Goal: Transaction & Acquisition: Purchase product/service

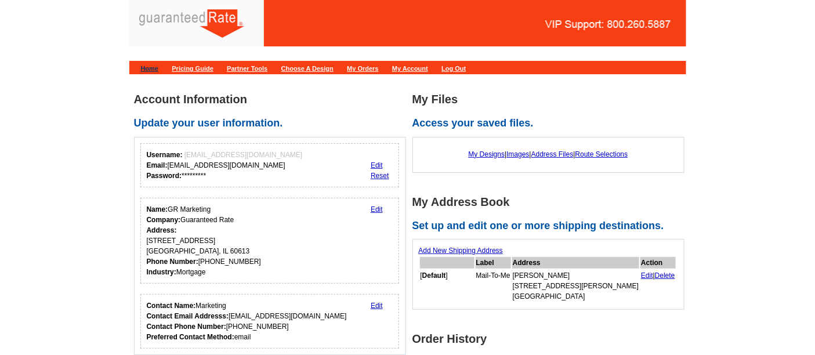
click at [151, 68] on link "Home" at bounding box center [150, 68] width 18 height 7
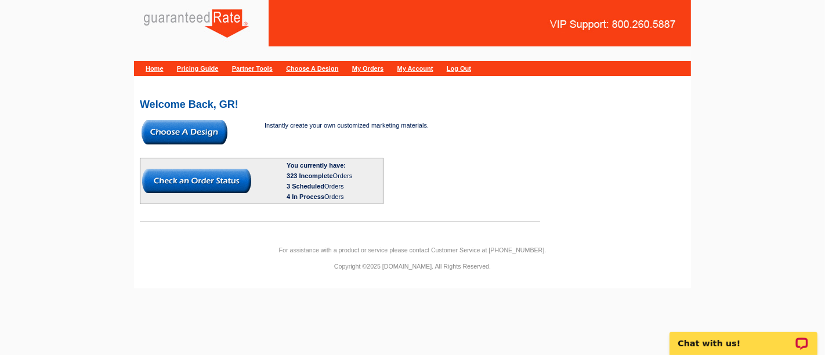
click at [216, 122] on img at bounding box center [185, 132] width 86 height 24
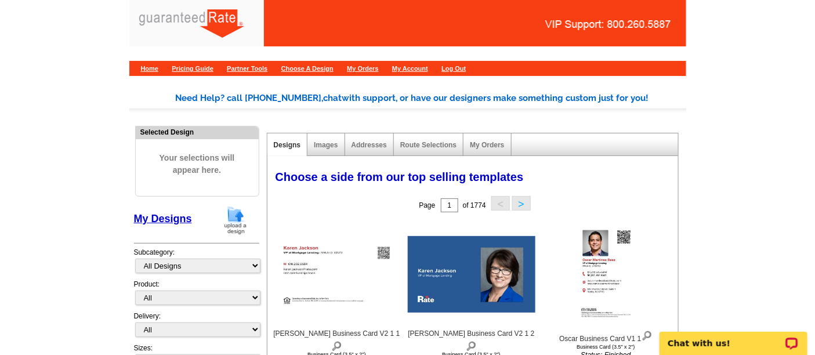
click at [245, 215] on img at bounding box center [236, 220] width 30 height 30
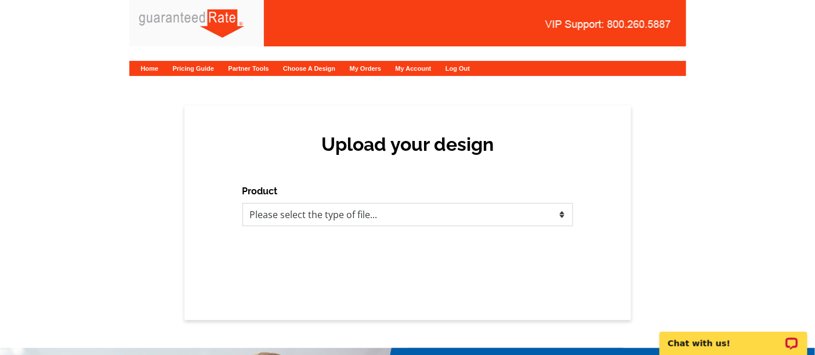
click at [259, 215] on select "Please select the type of file... Postcards Calendars Business Cards Letters an…" at bounding box center [408, 214] width 331 height 23
select select "1"
click at [243, 203] on select "Please select the type of file... Postcards Calendars Business Cards Letters an…" at bounding box center [408, 214] width 331 height 23
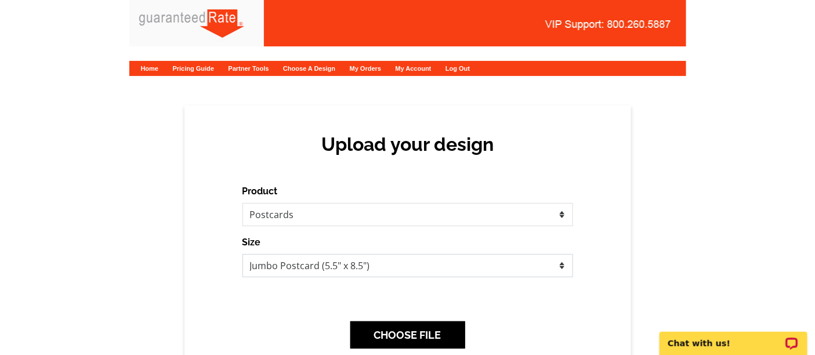
click at [375, 269] on select "Jumbo Postcard (5.5" x 8.5") Regular Postcard (4.25" x 5.6") Panoramic Postcard…" at bounding box center [408, 265] width 331 height 23
select select "1"
click at [243, 254] on select "Jumbo Postcard (5.5" x 8.5") Regular Postcard (4.25" x 5.6") Panoramic Postcard…" at bounding box center [408, 265] width 331 height 23
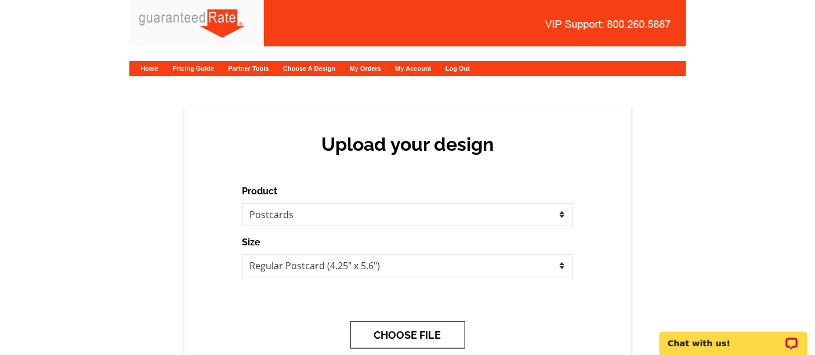
click at [424, 331] on button "CHOOSE FILE" at bounding box center [408, 334] width 115 height 27
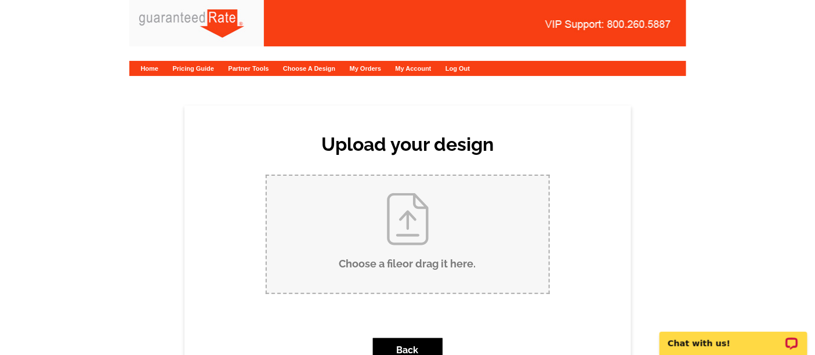
click at [438, 236] on input "Choose a file or drag it here ." at bounding box center [408, 234] width 282 height 117
type input "C:\fakepath\donofrio.pdf"
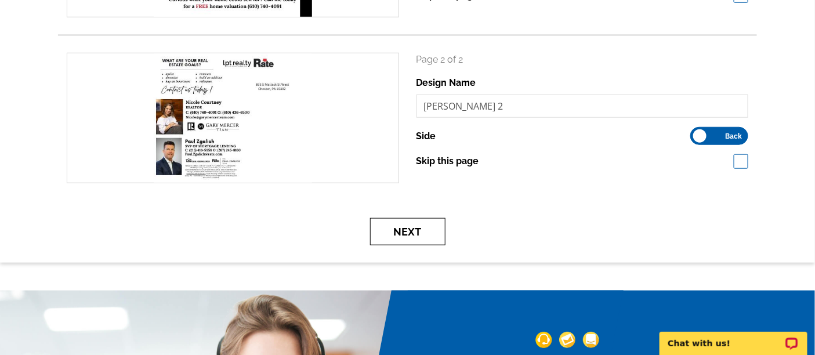
click at [404, 234] on button "Next" at bounding box center [407, 231] width 75 height 27
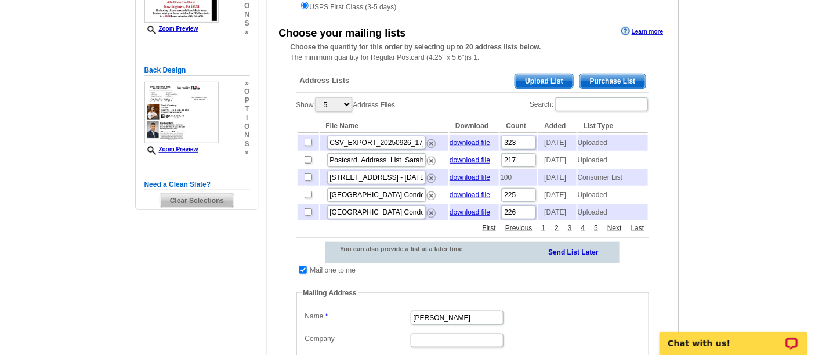
scroll to position [209, 0]
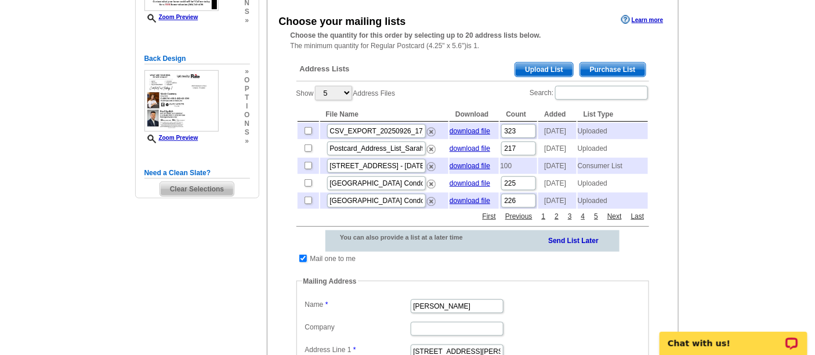
click at [554, 72] on span "Upload List" at bounding box center [543, 70] width 57 height 14
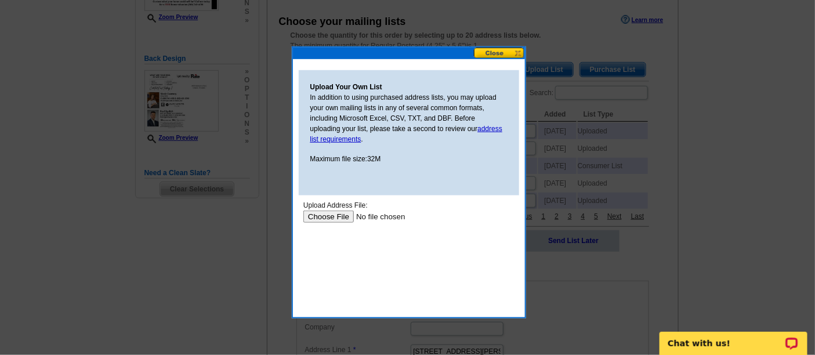
scroll to position [0, 0]
click at [325, 215] on input "file" at bounding box center [376, 216] width 147 height 12
type input "C:\fakepath\[PERSON_NAME] list.csv"
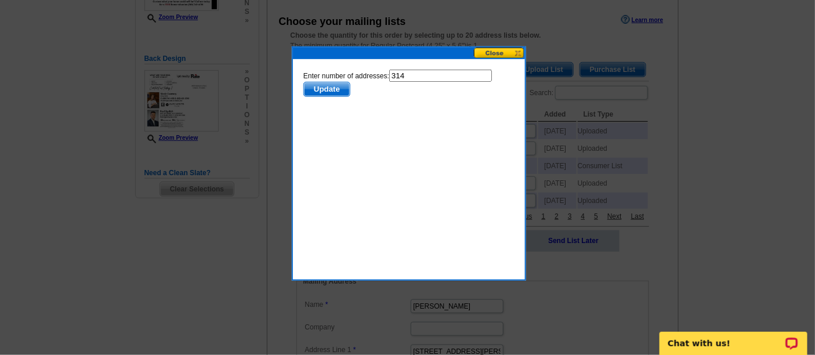
click at [421, 74] on input "314" at bounding box center [440, 75] width 103 height 12
type input "313"
click at [349, 82] on span "Update" at bounding box center [327, 89] width 46 height 14
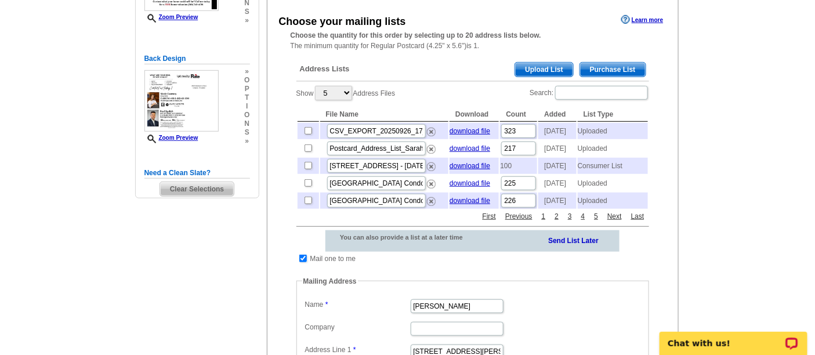
scroll to position [81, 0]
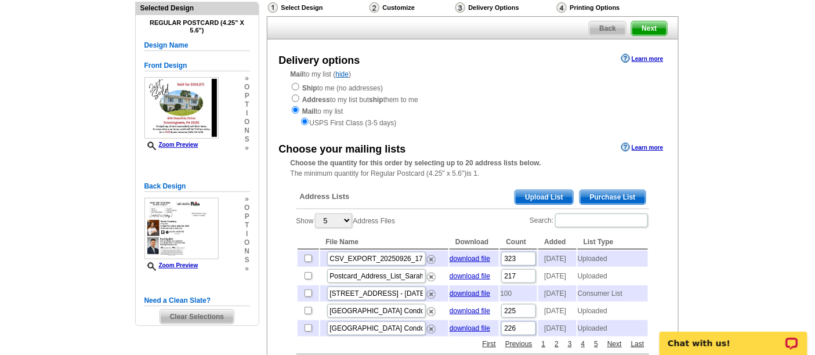
drag, startPoint x: 181, startPoint y: 12, endPoint x: 465, endPoint y: 115, distance: 302.3
click at [465, 115] on div "Mail to my list ( hide ) Ship to me (no addresses) Address to my list but ship …" at bounding box center [473, 98] width 411 height 59
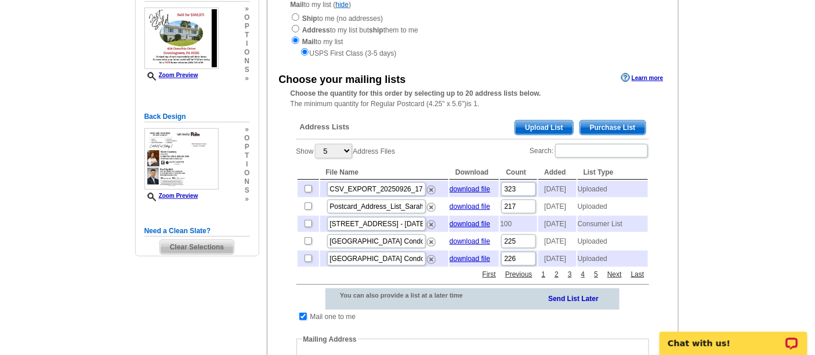
click at [494, 47] on div "USPS First Class (3-5 days)" at bounding box center [473, 53] width 364 height 12
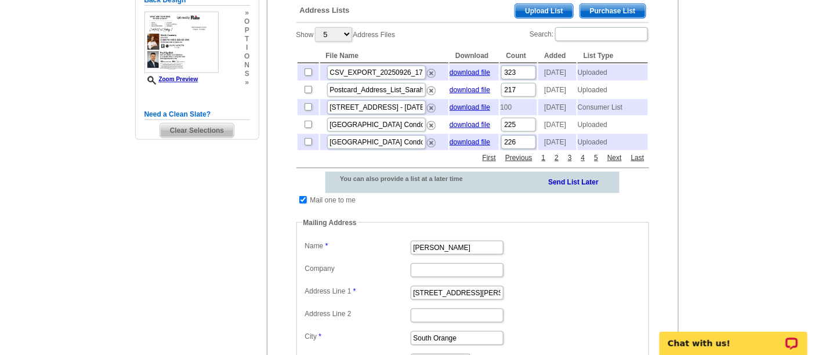
scroll to position [269, 0]
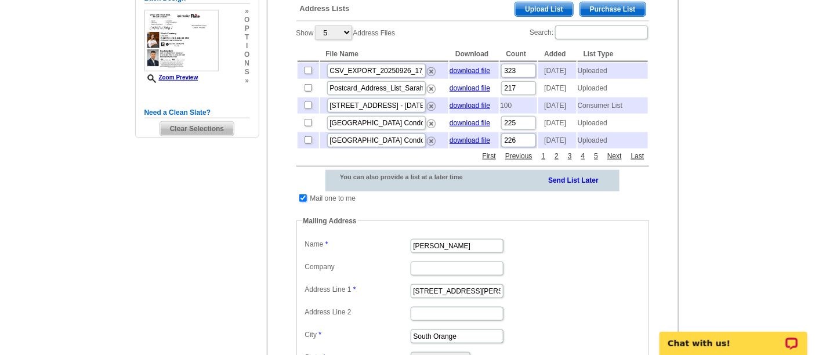
click at [300, 202] on input "checkbox" at bounding box center [303, 198] width 8 height 8
checkbox input "false"
click at [299, 202] on input "checkbox" at bounding box center [303, 198] width 8 height 8
checkbox input "false"
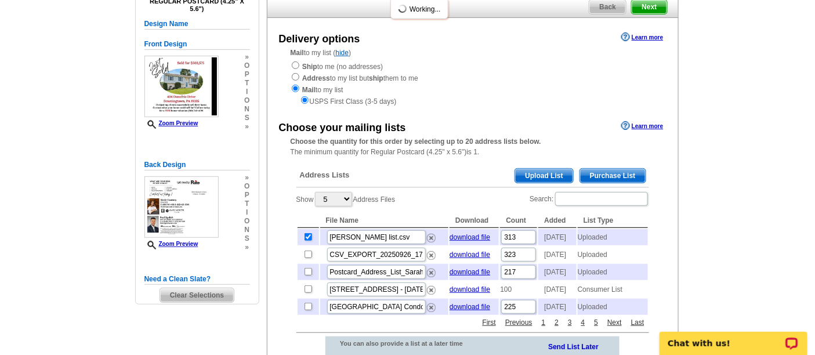
scroll to position [76, 0]
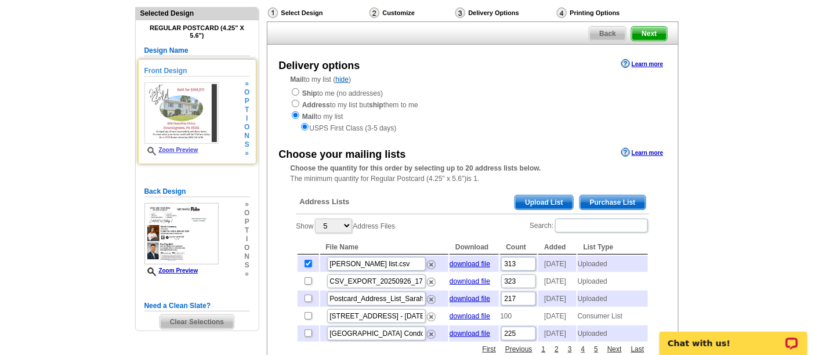
click at [189, 149] on link "Zoom Preview" at bounding box center [171, 150] width 54 height 6
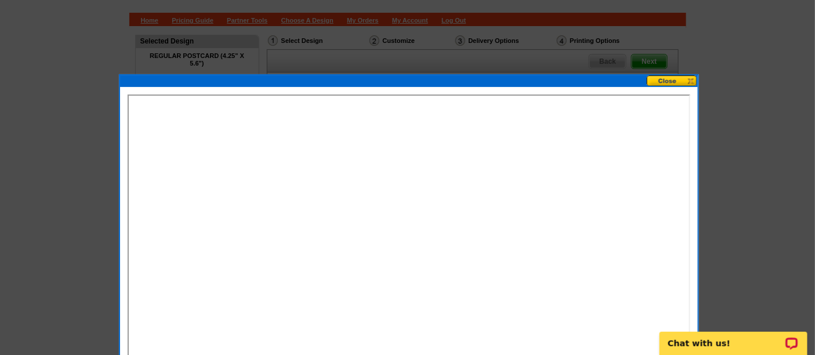
scroll to position [41, 0]
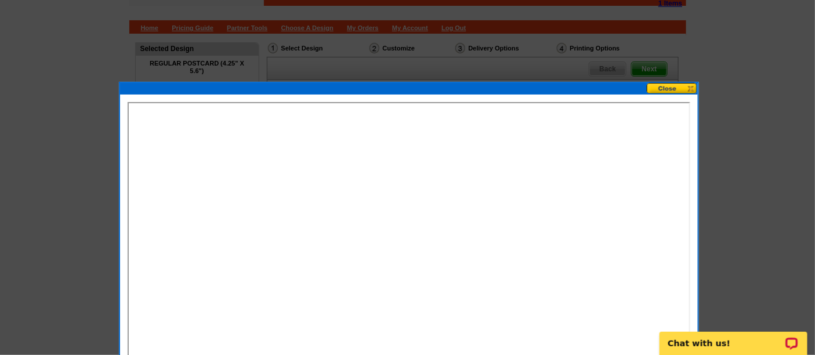
click at [674, 91] on button at bounding box center [672, 88] width 51 height 11
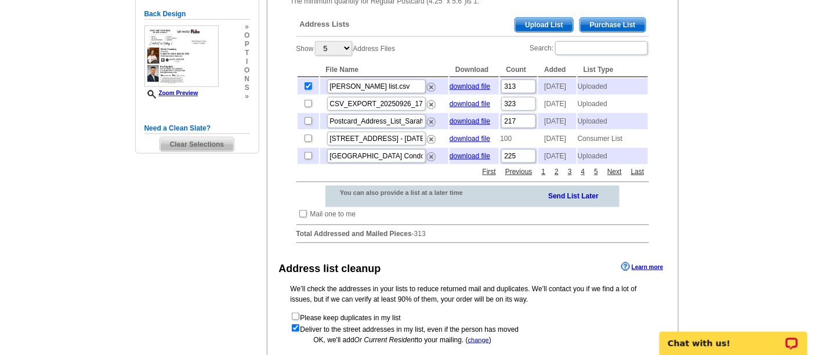
scroll to position [425, 0]
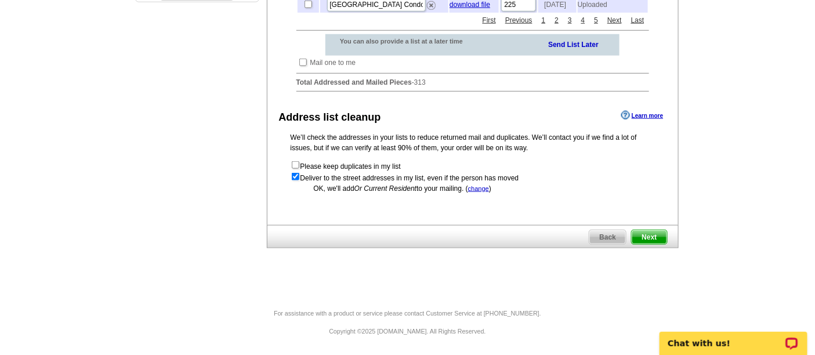
click at [660, 234] on span "Next" at bounding box center [649, 237] width 35 height 14
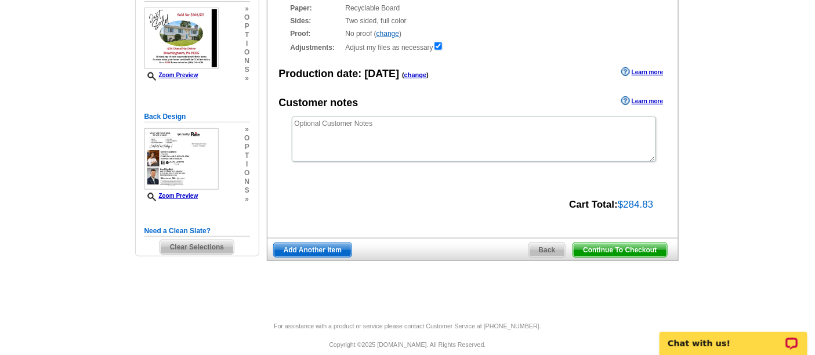
scroll to position [153, 0]
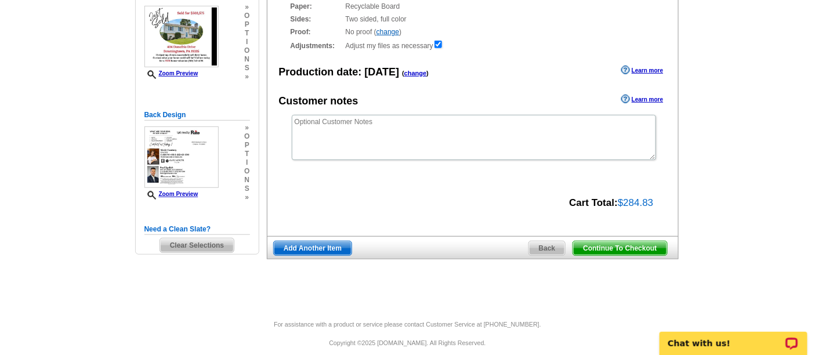
click at [634, 248] on span "Continue To Checkout" at bounding box center [619, 248] width 93 height 14
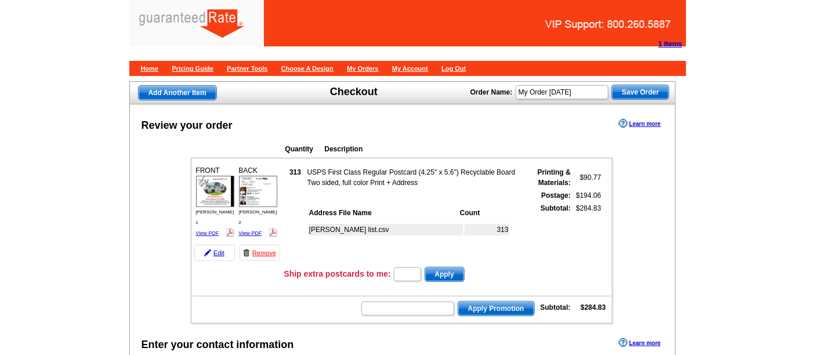
click at [202, 168] on tr "FRONT donofrio 1 View PDF BACK 313 $90.77" at bounding box center [402, 213] width 418 height 103
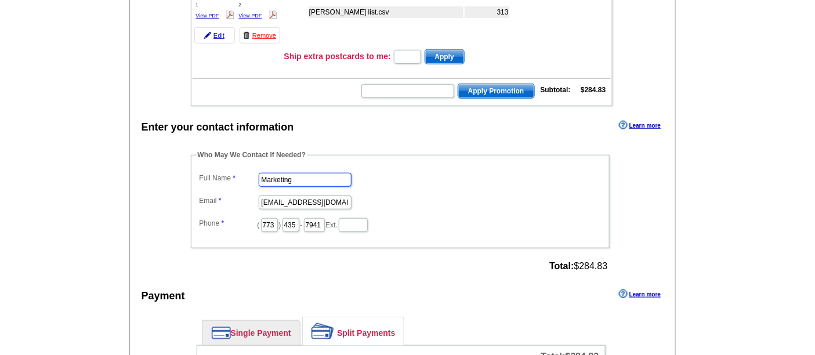
click at [310, 177] on input "Marketing" at bounding box center [305, 180] width 93 height 14
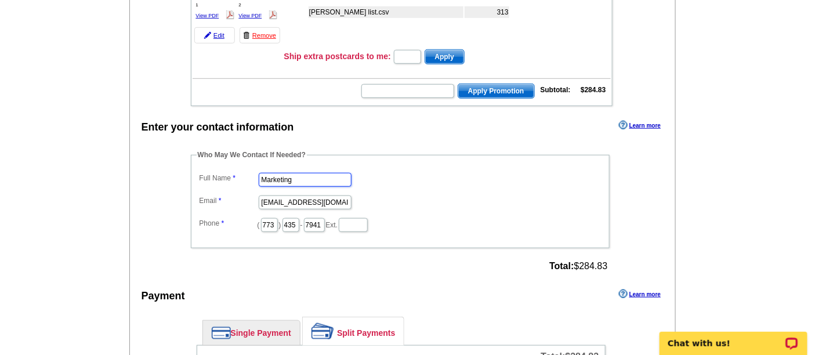
scroll to position [0, 0]
drag, startPoint x: 308, startPoint y: 175, endPoint x: 216, endPoint y: 168, distance: 92.0
click at [216, 170] on dd "Marketing" at bounding box center [400, 179] width 407 height 18
type input "[PERSON_NAME]"
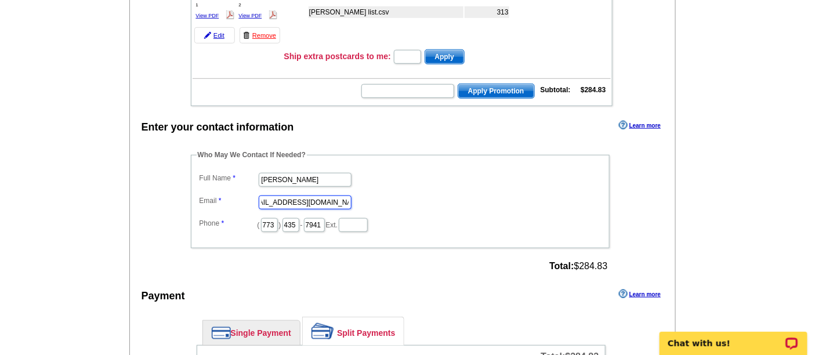
drag, startPoint x: 261, startPoint y: 196, endPoint x: 418, endPoint y: 179, distance: 158.2
click at [418, 179] on dl "Full Name Ester Jacobe Email marketing@guaranteedrate.com Phone ( 773 ) 435 - 7…" at bounding box center [400, 201] width 407 height 63
type input "[EMAIL_ADDRESS][PERSON_NAME][DOMAIN_NAME]"
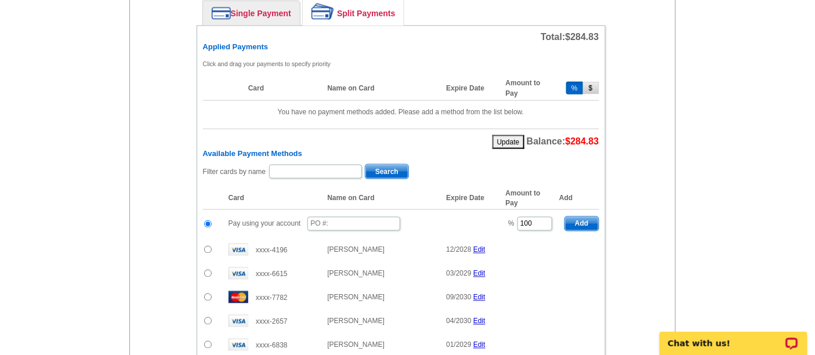
scroll to position [541, 0]
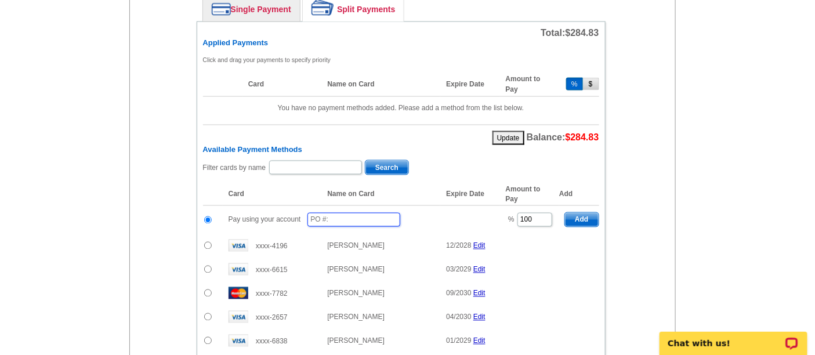
click at [362, 215] on input "text" at bounding box center [354, 220] width 93 height 14
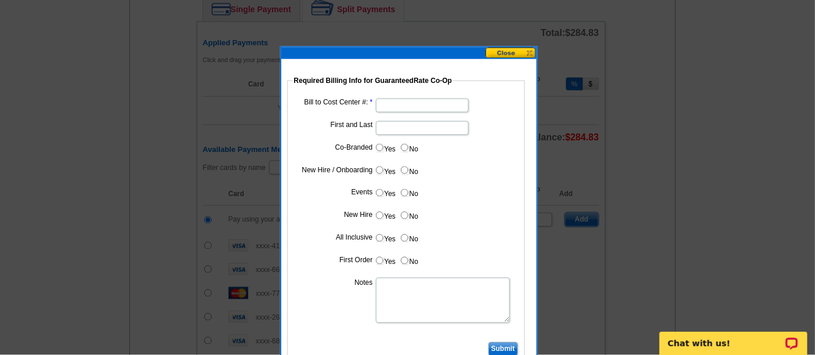
type input "09292025_1208_EJ"
click at [434, 110] on input "Bill to Cost Center #:" at bounding box center [422, 106] width 93 height 14
type input "1241"
click at [403, 130] on input "First and Last" at bounding box center [422, 128] width 93 height 14
type input "Paul Zgalich"
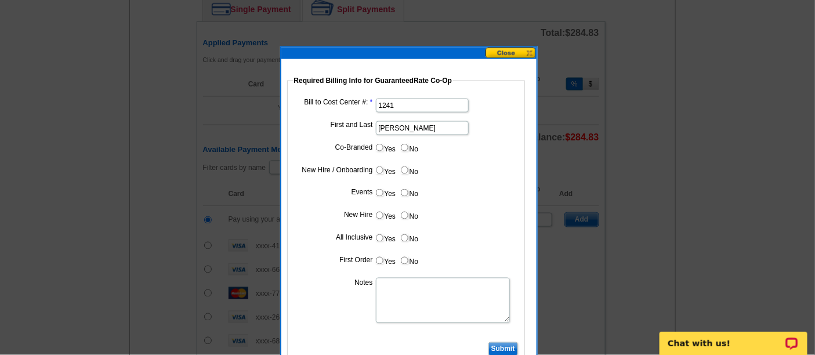
click at [380, 142] on label "Yes" at bounding box center [385, 147] width 21 height 13
click at [380, 144] on input "Yes" at bounding box center [380, 148] width 8 height 8
radio input "true"
click at [414, 172] on input "Cost paid by cobrand" at bounding box center [422, 174] width 93 height 14
type input "50%"
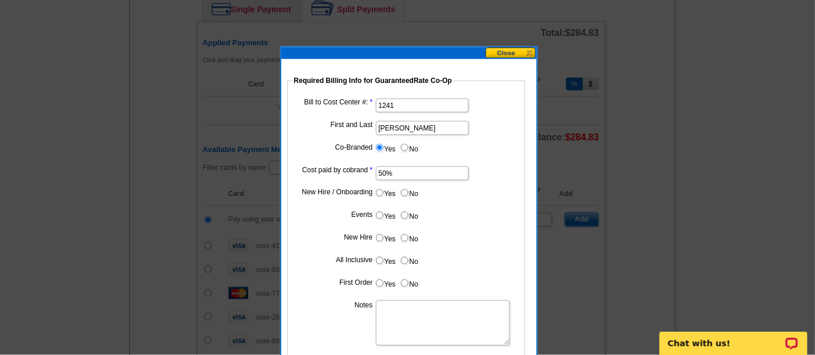
click at [410, 192] on label "No" at bounding box center [409, 192] width 19 height 13
click at [409, 192] on input "No" at bounding box center [405, 193] width 8 height 8
radio input "true"
click at [403, 213] on input "No" at bounding box center [405, 216] width 8 height 8
radio input "true"
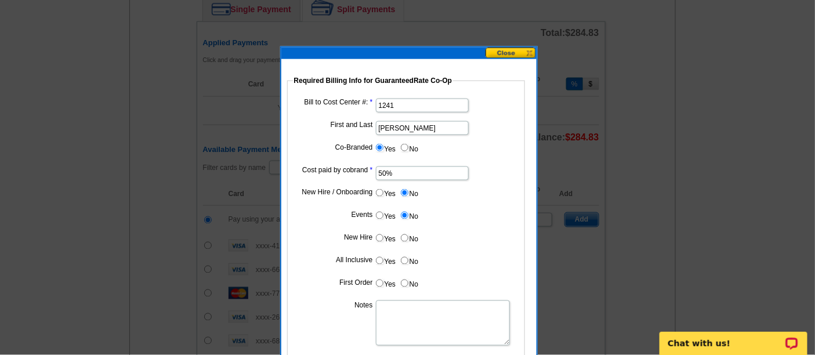
click at [407, 232] on label "No" at bounding box center [409, 238] width 19 height 13
click at [407, 234] on input "No" at bounding box center [405, 238] width 8 height 8
radio input "true"
click at [409, 251] on dl "Bill to Cost Center #: 1241 First and Last Paul Zgalich Co-Branded Yes No Cost …" at bounding box center [406, 229] width 226 height 266
click at [409, 262] on label "No" at bounding box center [409, 260] width 19 height 13
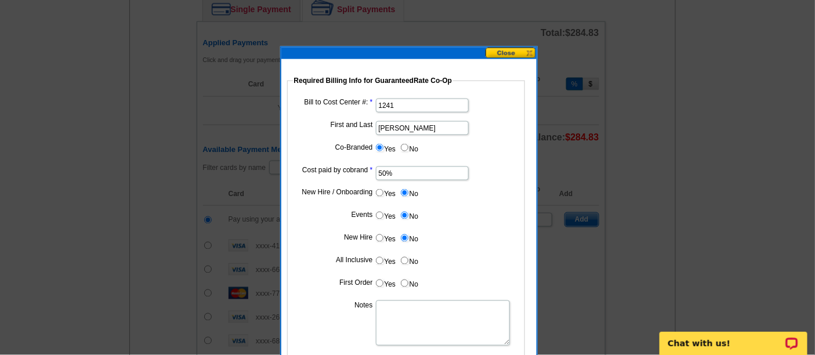
click at [409, 262] on input "No" at bounding box center [405, 261] width 8 height 8
radio input "true"
click at [406, 281] on input "No" at bounding box center [405, 284] width 8 height 8
radio input "true"
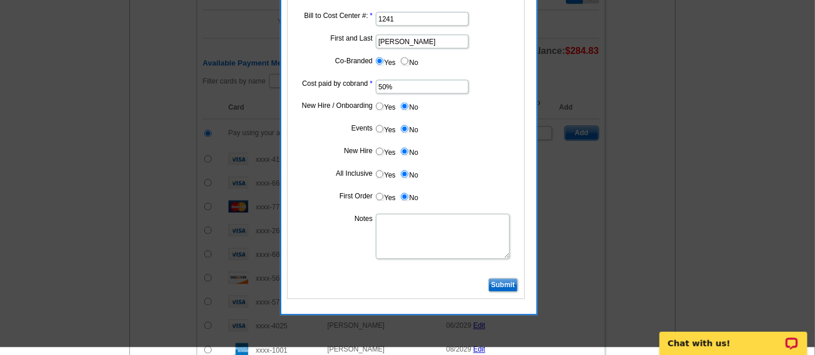
scroll to position [628, 0]
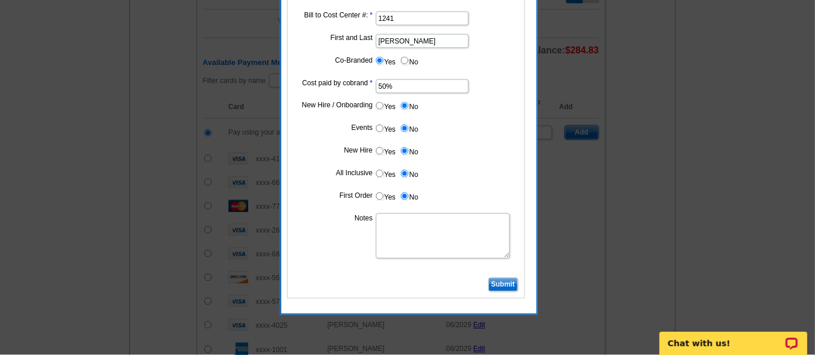
click at [417, 232] on textarea "Notes" at bounding box center [443, 236] width 134 height 45
type textarea "Bill 50% to VP Paul Zgalich CC: 1241"
click at [509, 280] on input "Submit" at bounding box center [504, 285] width 30 height 14
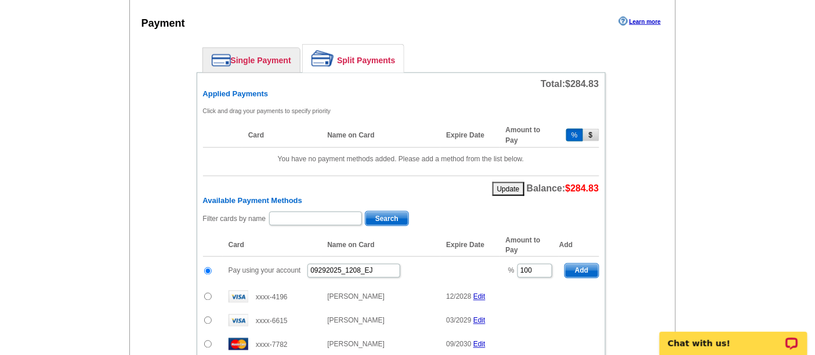
scroll to position [491, 0]
drag, startPoint x: 532, startPoint y: 264, endPoint x: 436, endPoint y: 257, distance: 96.0
click at [436, 257] on tr "Pay using your account 09292025_1208_EJ % 100 Add" at bounding box center [401, 271] width 396 height 28
click at [578, 263] on span "Add" at bounding box center [581, 270] width 33 height 14
type input "100"
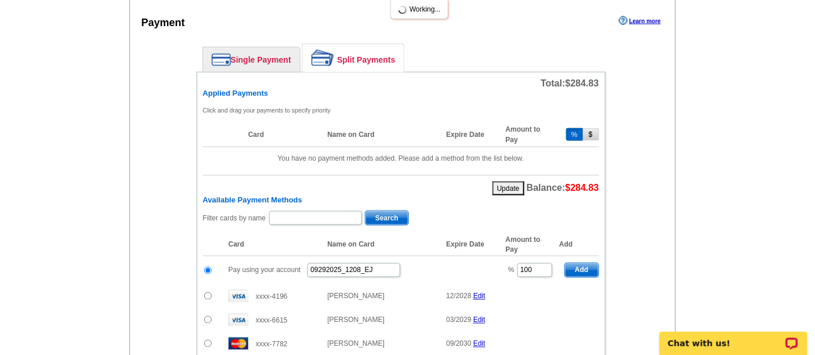
radio input "false"
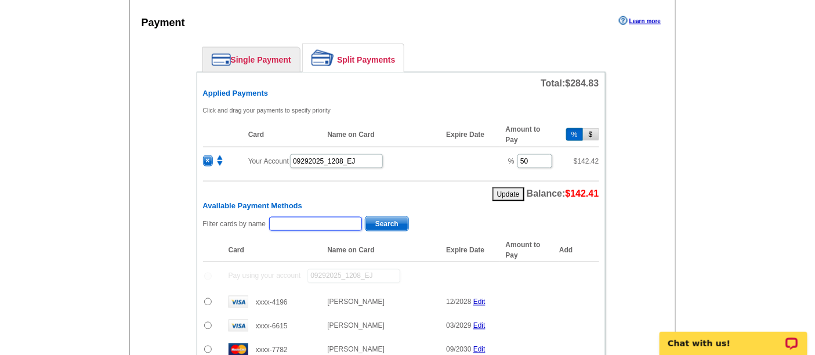
click at [309, 218] on input "text" at bounding box center [315, 224] width 93 height 14
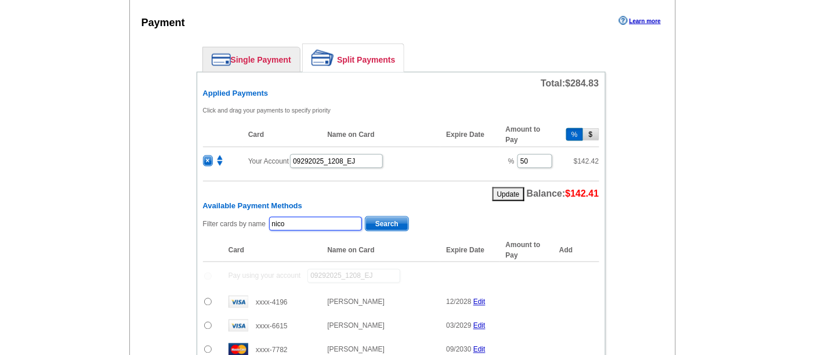
type input "[PERSON_NAME]"
click at [386, 217] on span "Search" at bounding box center [387, 224] width 43 height 14
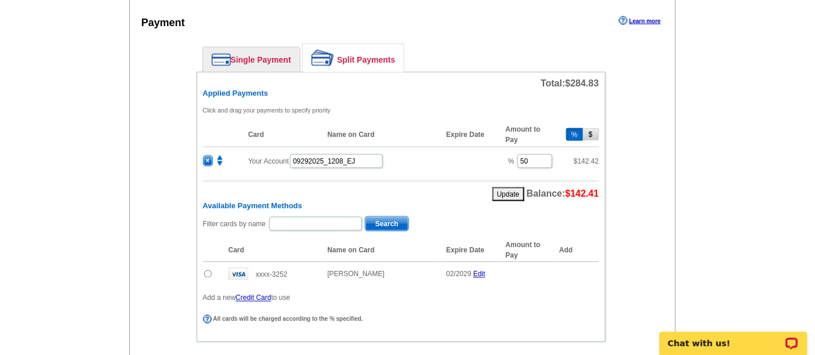
click at [204, 270] on input "radio" at bounding box center [208, 274] width 8 height 8
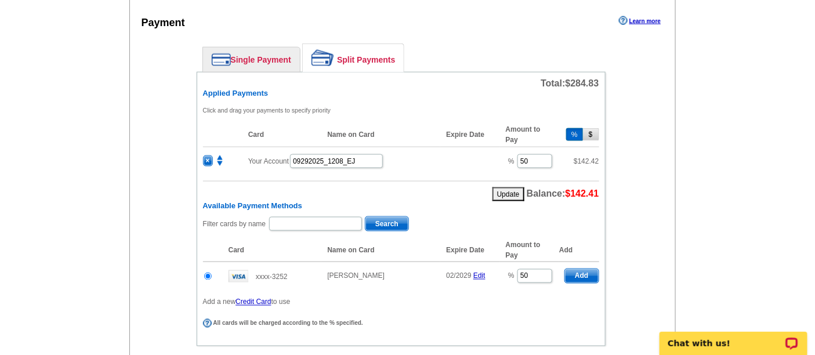
click at [586, 269] on span "Add" at bounding box center [581, 276] width 33 height 14
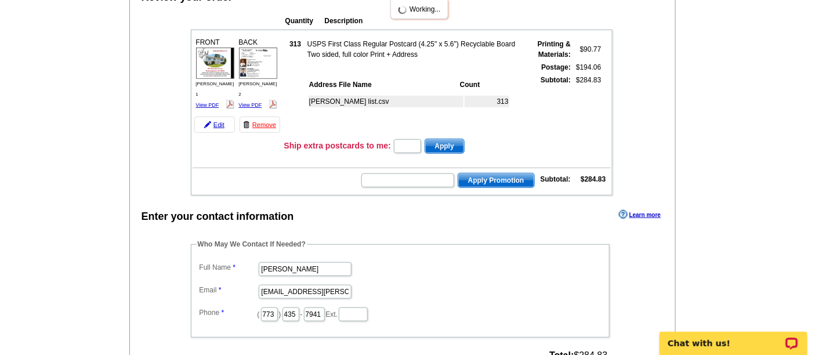
radio input "false"
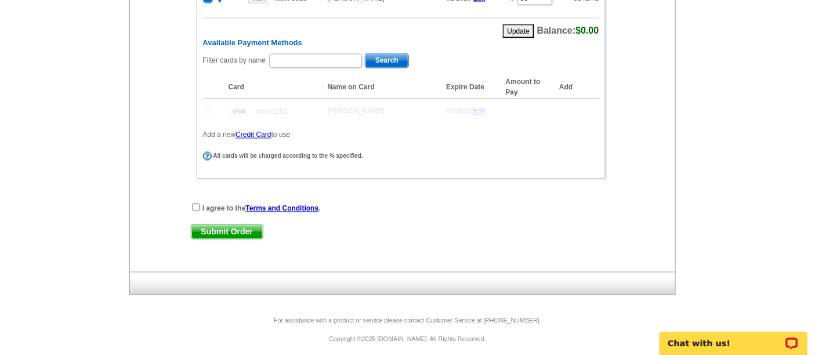
scroll to position [640, 0]
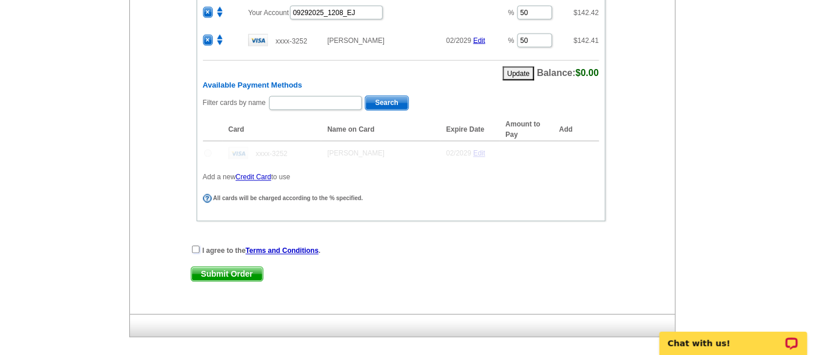
click at [193, 246] on input "checkbox" at bounding box center [196, 250] width 8 height 8
checkbox input "true"
click at [221, 274] on link "Submit Order" at bounding box center [227, 274] width 73 height 15
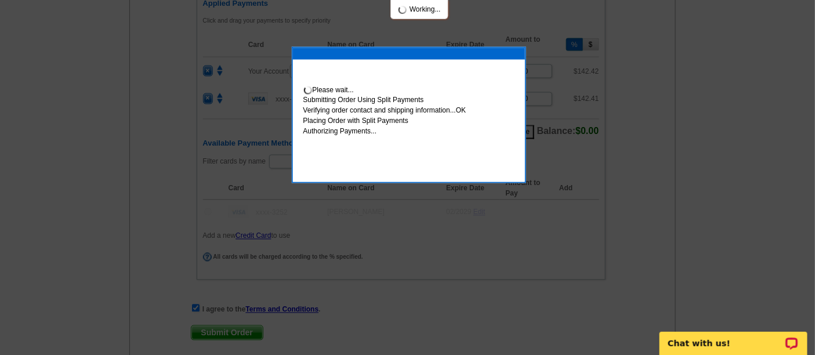
scroll to position [698, 0]
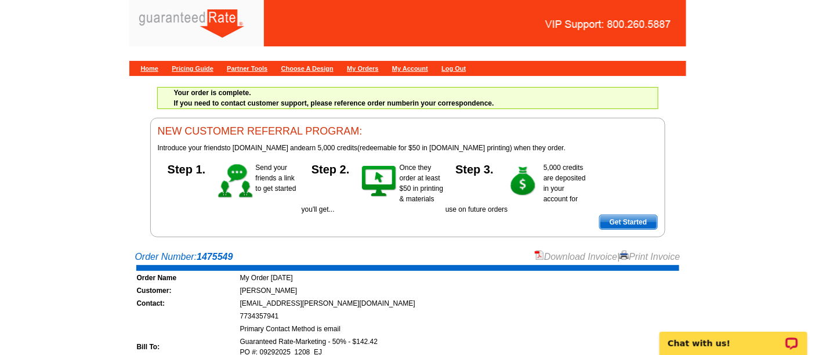
click at [593, 256] on link "Download Invoice" at bounding box center [576, 257] width 82 height 10
click at [146, 63] on div "Home Pricing Guide Partner Tools Choose A Design My Orders My Account Log Out" at bounding box center [407, 68] width 557 height 15
click at [150, 70] on link "Home" at bounding box center [150, 68] width 18 height 7
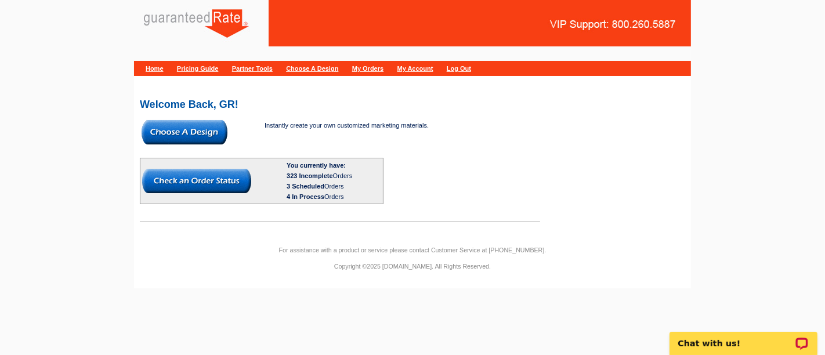
click at [215, 132] on img at bounding box center [185, 132] width 86 height 24
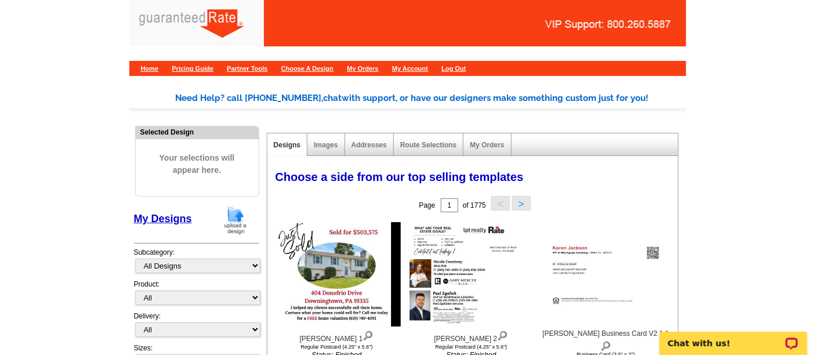
click at [248, 225] on img at bounding box center [236, 220] width 30 height 30
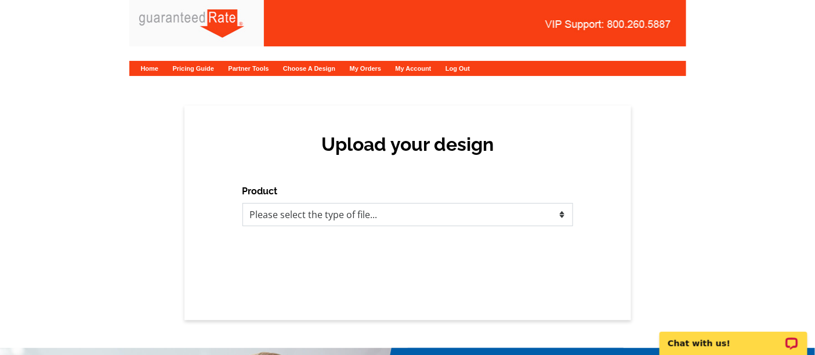
click at [444, 210] on select "Please select the type of file... Postcards Calendars Business Cards Letters an…" at bounding box center [408, 214] width 331 height 23
select select "1"
click at [243, 203] on select "Please select the type of file... Postcards Calendars Business Cards Letters an…" at bounding box center [408, 214] width 331 height 23
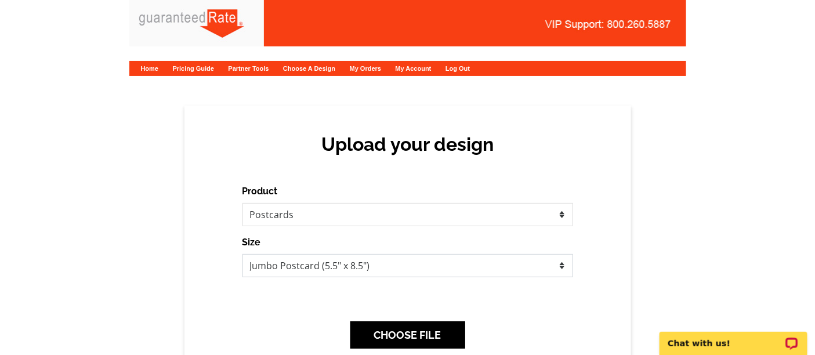
click at [338, 254] on select "Jumbo Postcard (5.5" x 8.5") Regular Postcard (4.25" x 5.6") Panoramic Postcard…" at bounding box center [408, 265] width 331 height 23
select select "1"
click at [243, 254] on select "Jumbo Postcard (5.5" x 8.5") Regular Postcard (4.25" x 5.6") Panoramic Postcard…" at bounding box center [408, 265] width 331 height 23
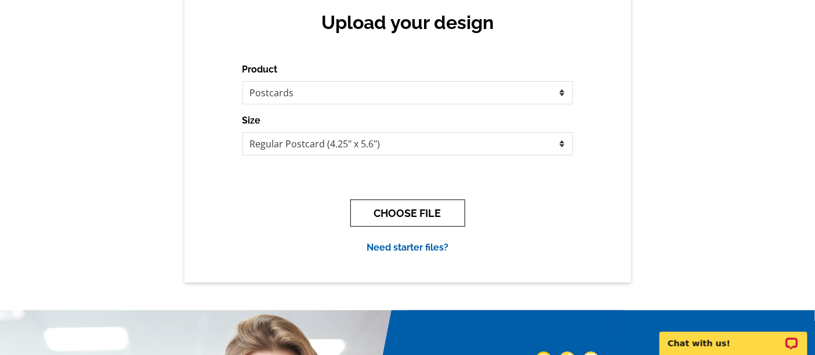
click at [436, 207] on button "CHOOSE FILE" at bounding box center [408, 213] width 115 height 27
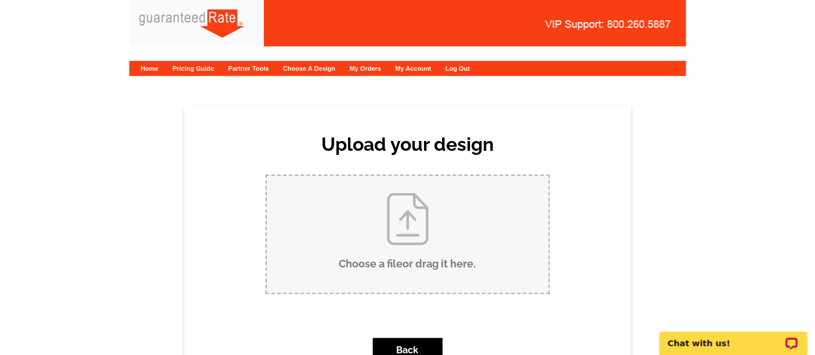
click at [398, 230] on input "Choose a file or drag it here ." at bounding box center [408, 234] width 282 height 117
type input "C:\fakepath\[PERSON_NAME] (4).pdf"
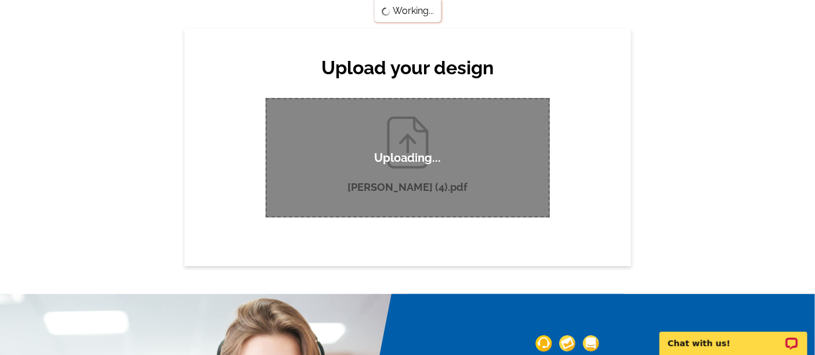
scroll to position [77, 0]
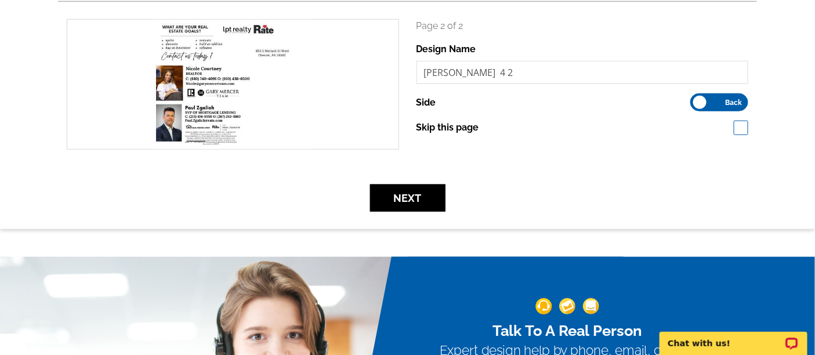
scroll to position [344, 0]
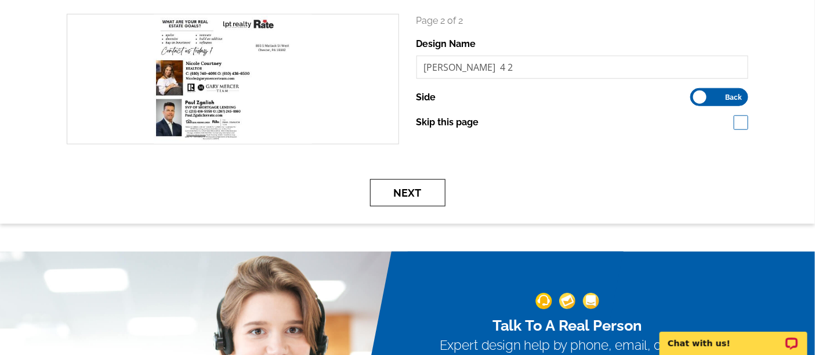
click at [424, 190] on button "Next" at bounding box center [407, 192] width 75 height 27
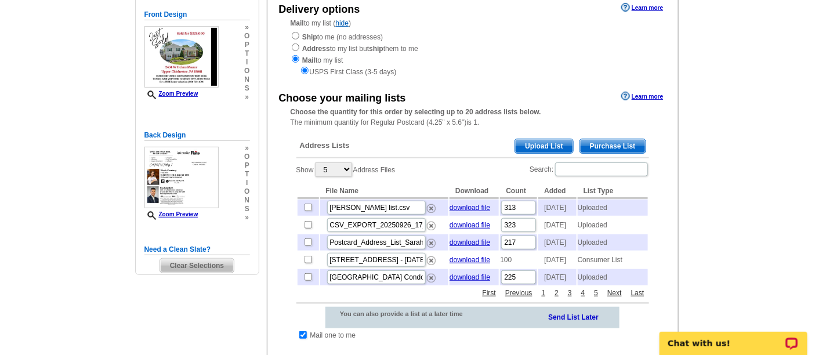
scroll to position [140, 0]
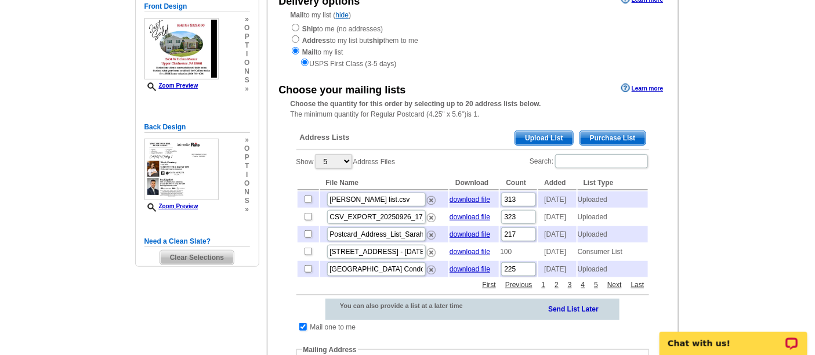
click at [541, 135] on span "Upload List" at bounding box center [543, 138] width 57 height 14
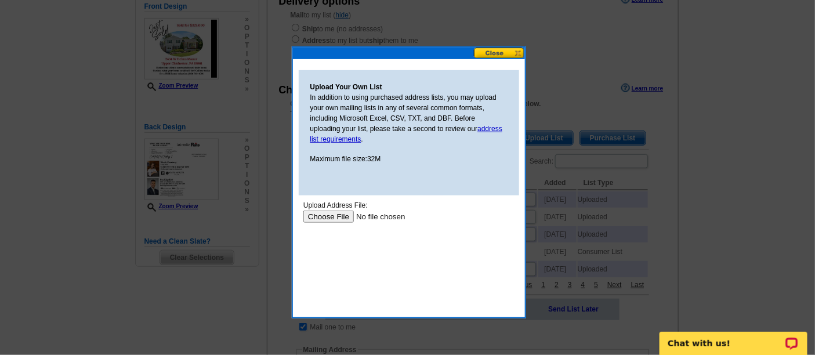
scroll to position [0, 0]
click at [328, 219] on input "file" at bounding box center [376, 217] width 147 height 12
type input "C:\fakepath\helms manor list.csv"
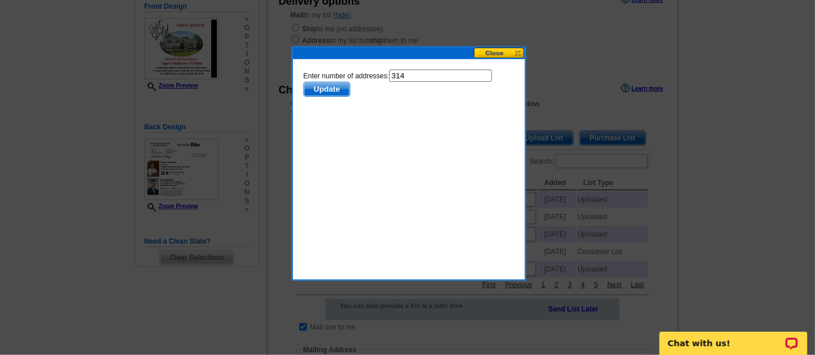
click at [420, 77] on input "314" at bounding box center [440, 76] width 103 height 12
type input "313"
click at [349, 82] on span "Update" at bounding box center [327, 89] width 46 height 14
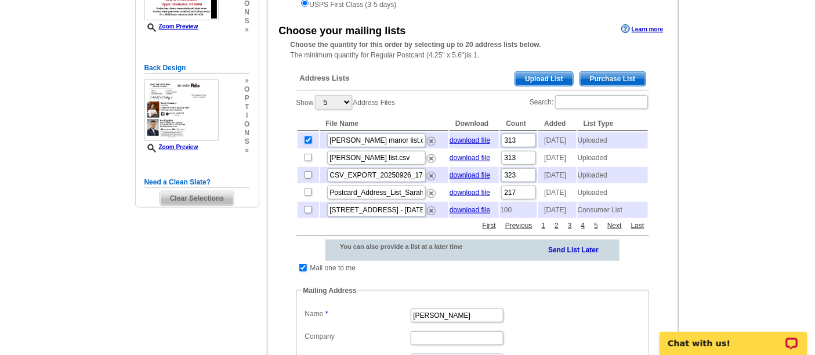
scroll to position [200, 0]
click at [308, 273] on td at bounding box center [303, 268] width 11 height 12
click at [305, 271] on input "checkbox" at bounding box center [303, 267] width 8 height 8
checkbox input "false"
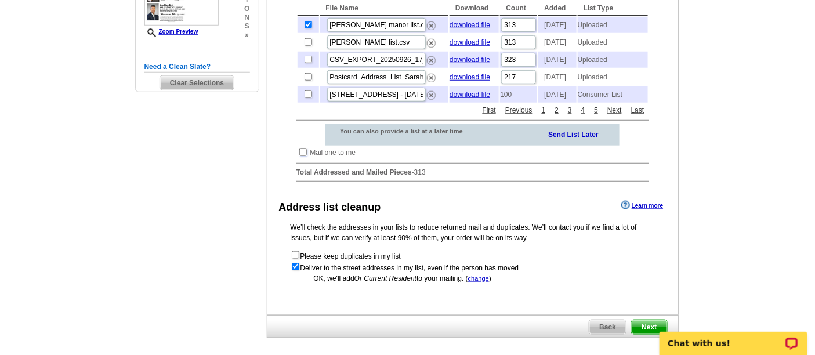
scroll to position [425, 0]
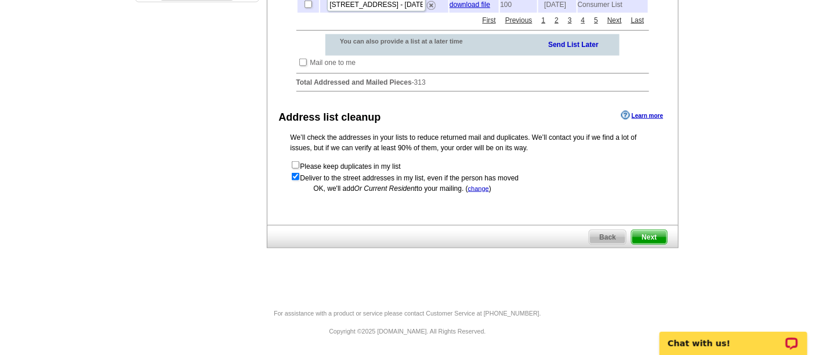
click at [648, 236] on span "Next" at bounding box center [649, 237] width 35 height 14
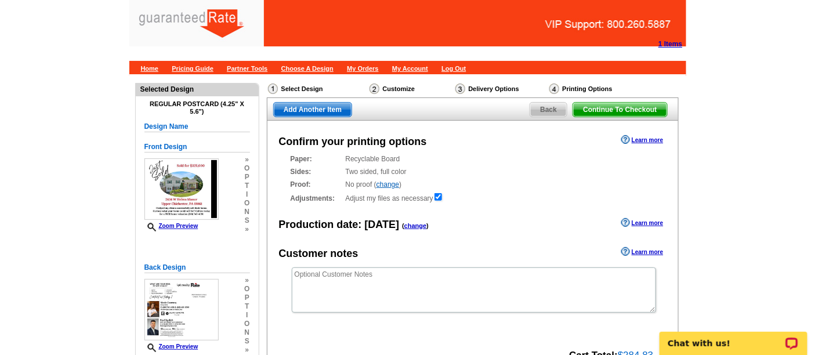
scroll to position [163, 0]
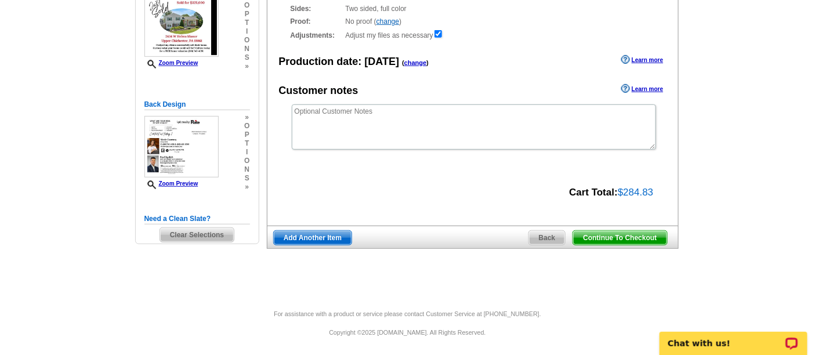
click at [610, 237] on span "Continue To Checkout" at bounding box center [619, 238] width 93 height 14
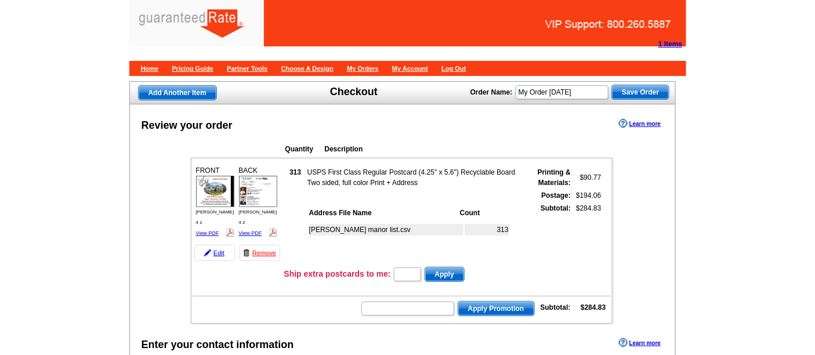
click at [227, 279] on tr "Ship extra postcards to me: Apply" at bounding box center [402, 274] width 418 height 17
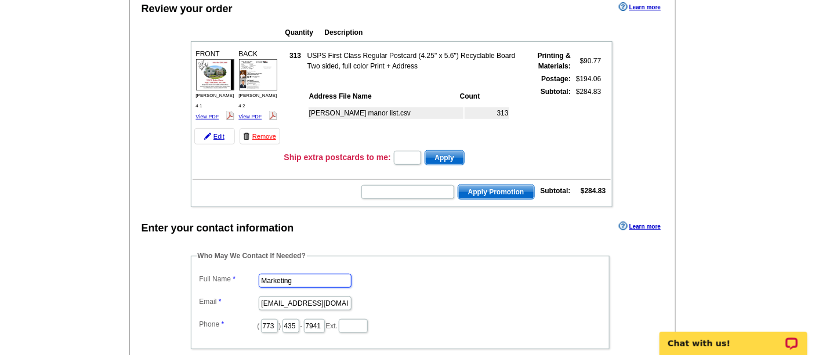
drag, startPoint x: 313, startPoint y: 277, endPoint x: 223, endPoint y: 277, distance: 89.4
click at [223, 277] on dl "Full Name Marketing Email [EMAIL_ADDRESS][DOMAIN_NAME] Phone ( 773 ) 435 - 7941…" at bounding box center [400, 302] width 407 height 63
type input "[PERSON_NAME]"
drag, startPoint x: 260, startPoint y: 301, endPoint x: 390, endPoint y: 298, distance: 130.0
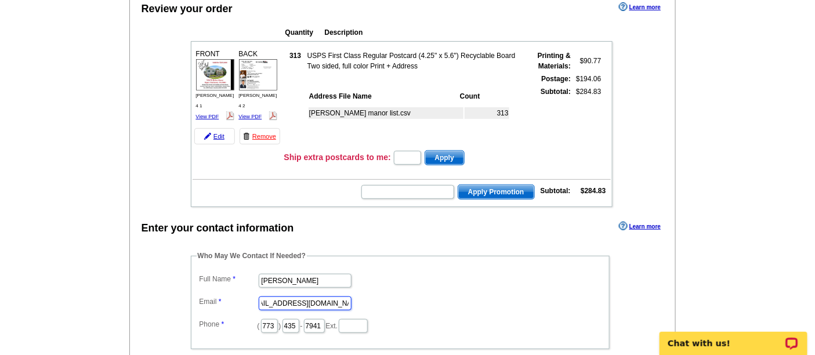
click at [390, 298] on dd "marketing@guaranteedrate.com" at bounding box center [400, 303] width 407 height 18
type input "[EMAIL_ADDRESS][PERSON_NAME][DOMAIN_NAME]"
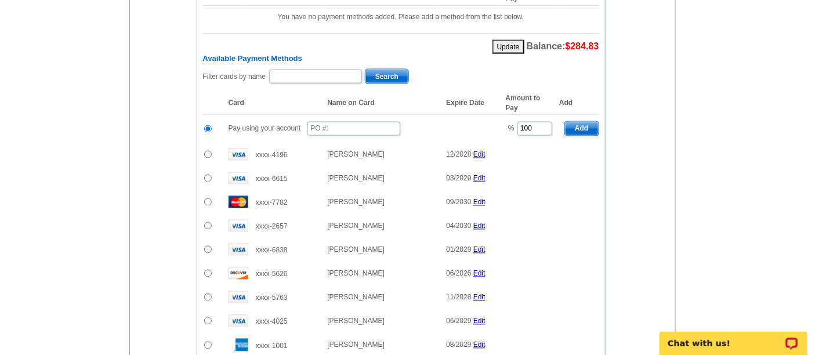
scroll to position [634, 0]
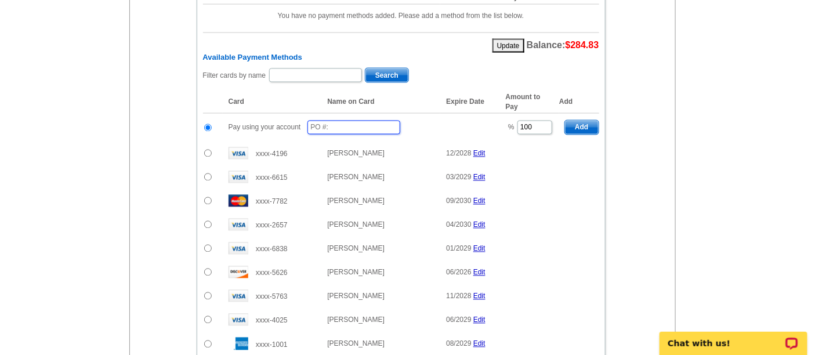
click at [366, 121] on input "text" at bounding box center [354, 128] width 93 height 14
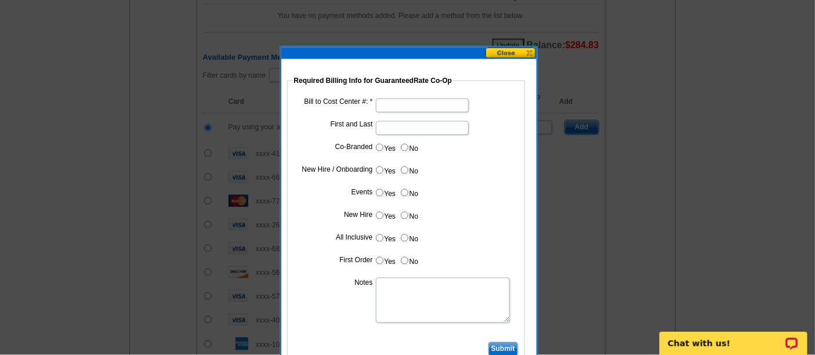
type input "09292025_1211_EJ"
click at [437, 101] on input "Bill to Cost Center #:" at bounding box center [422, 106] width 93 height 14
type input "1241"
click at [427, 138] on dl "Bill to Cost Center #: 1241 First and Last Co-Branded Yes No Cost paid by cobra…" at bounding box center [406, 218] width 226 height 244
click at [420, 128] on input "First and Last" at bounding box center [422, 128] width 93 height 14
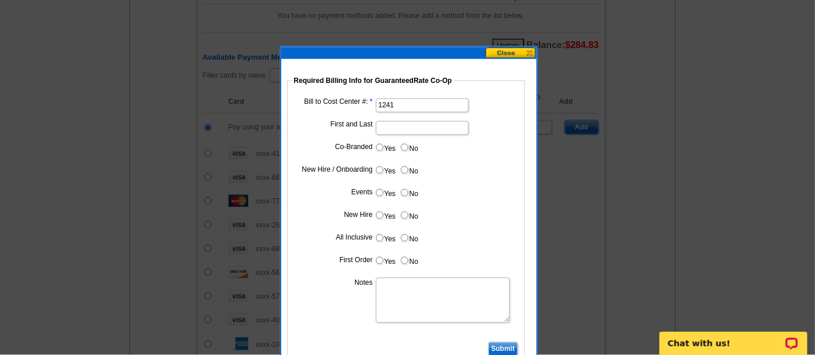
type input "Paul Zgalich"
click at [381, 146] on input "Yes" at bounding box center [380, 148] width 8 height 8
radio input "true"
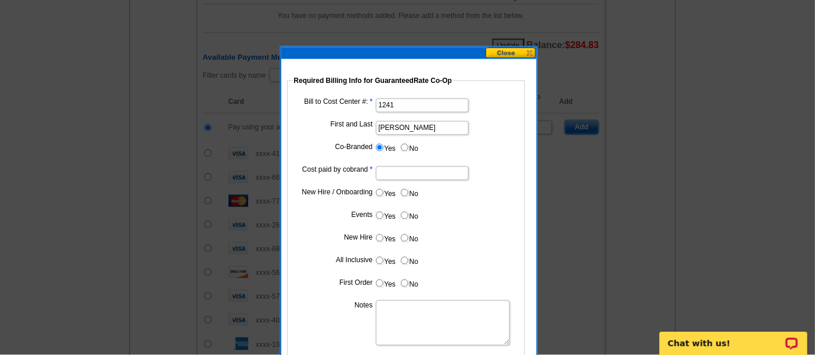
click at [409, 175] on input "Cost paid by cobrand" at bounding box center [422, 174] width 93 height 14
type input "50%"
click at [409, 192] on label "No" at bounding box center [409, 192] width 19 height 13
click at [409, 192] on input "No" at bounding box center [405, 193] width 8 height 8
radio input "true"
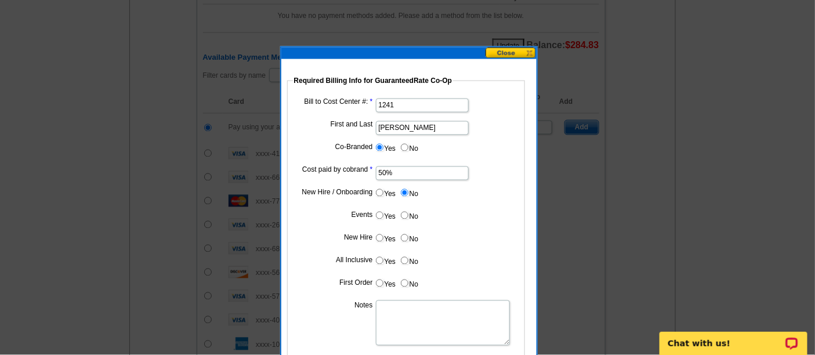
click at [409, 218] on label "No" at bounding box center [409, 215] width 19 height 13
click at [409, 218] on input "No" at bounding box center [405, 216] width 8 height 8
radio input "true"
click at [408, 230] on dl "Bill to Cost Center #: 1241 First and Last Paul Zgalich Co-Branded Yes No Cost …" at bounding box center [406, 229] width 226 height 266
click at [404, 239] on input "No" at bounding box center [405, 238] width 8 height 8
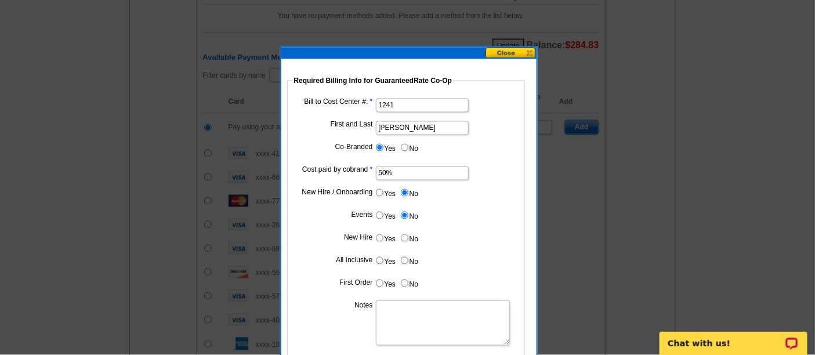
radio input "true"
click at [405, 259] on input "No" at bounding box center [405, 261] width 8 height 8
radio input "true"
click at [406, 281] on input "No" at bounding box center [405, 284] width 8 height 8
radio input "true"
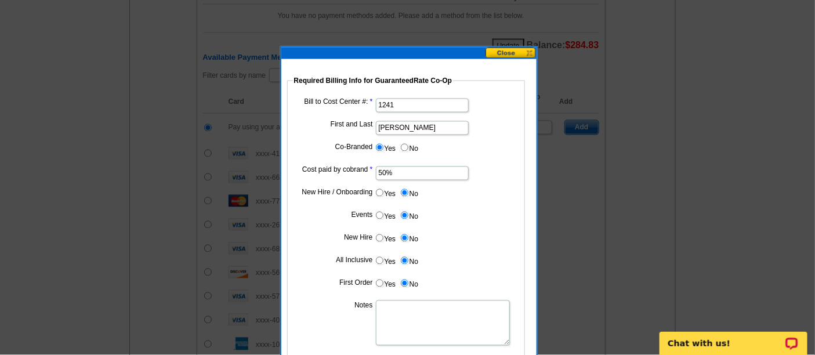
click at [400, 318] on textarea "Notes" at bounding box center [443, 323] width 134 height 45
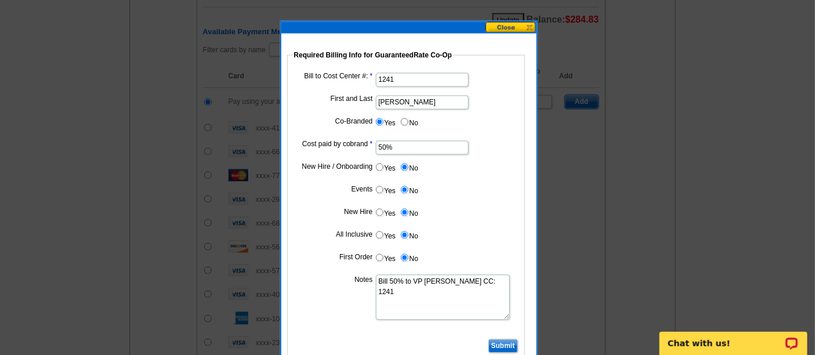
type textarea "Bill 50% to VP Paul Zgalich CC: 1241"
click at [494, 345] on input "Submit" at bounding box center [504, 346] width 30 height 14
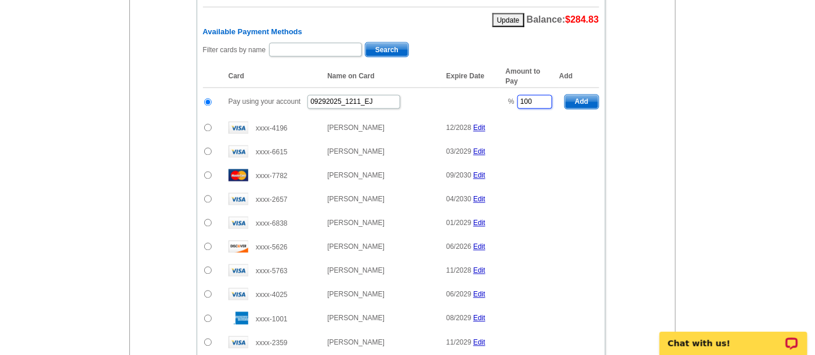
drag, startPoint x: 543, startPoint y: 95, endPoint x: 461, endPoint y: 78, distance: 83.5
click at [461, 78] on table "Card Name on Card Expire Date Amount to Pay Add Pay using your account 09292025…" at bounding box center [401, 210] width 396 height 289
click at [581, 95] on span "Add" at bounding box center [581, 102] width 33 height 14
type input "100"
radio input "false"
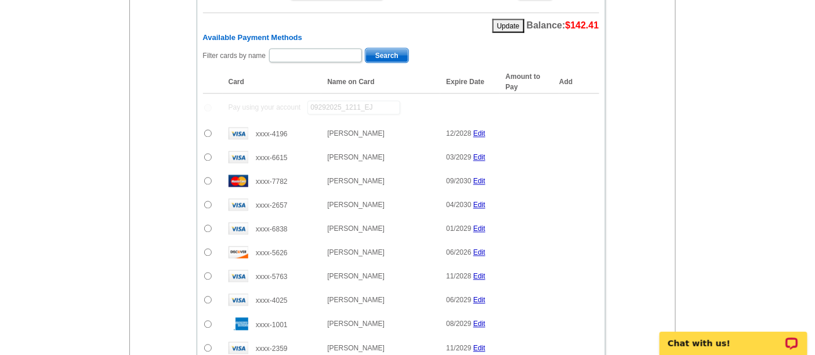
scroll to position [665, 0]
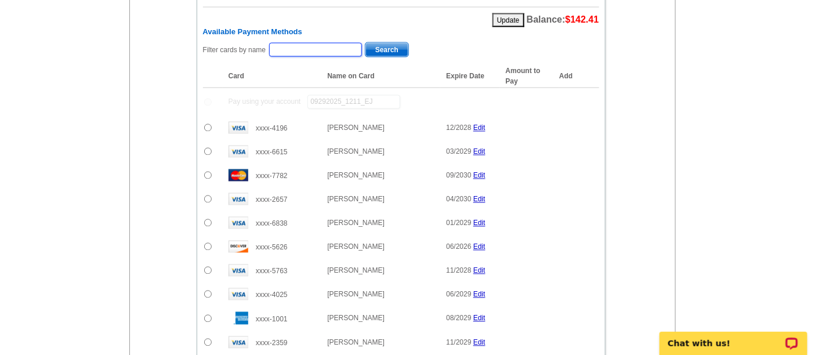
click at [306, 45] on input "text" at bounding box center [315, 50] width 93 height 14
type input "[PERSON_NAME]"
click at [392, 49] on span "Search" at bounding box center [387, 50] width 43 height 14
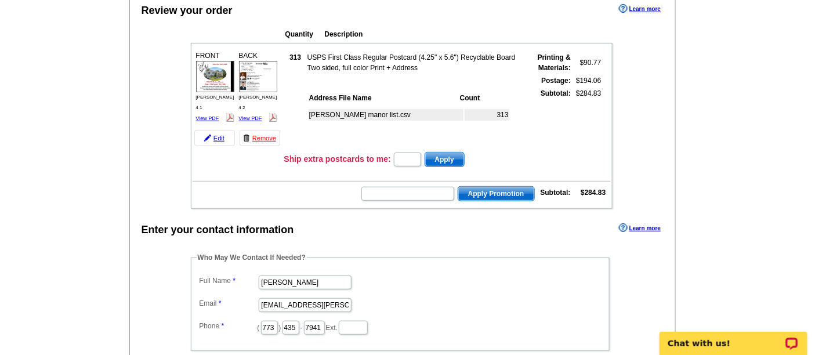
scroll to position [0, 0]
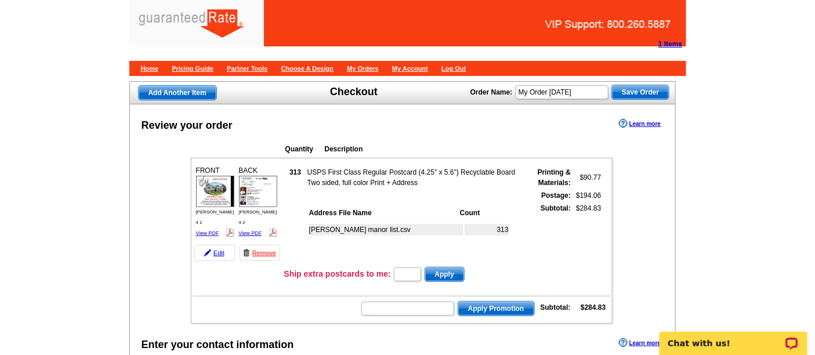
click at [255, 182] on img at bounding box center [258, 191] width 38 height 31
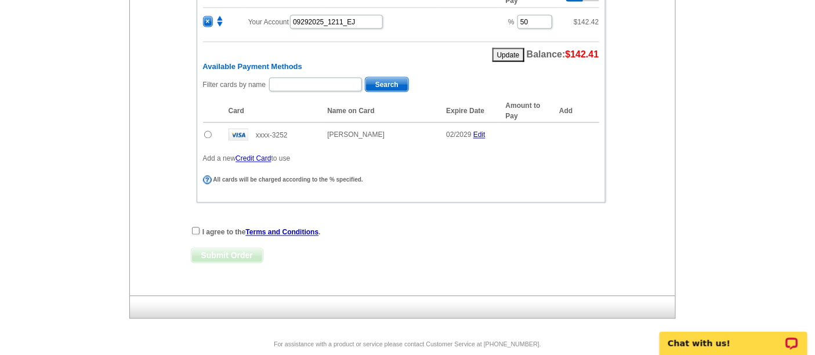
scroll to position [635, 0]
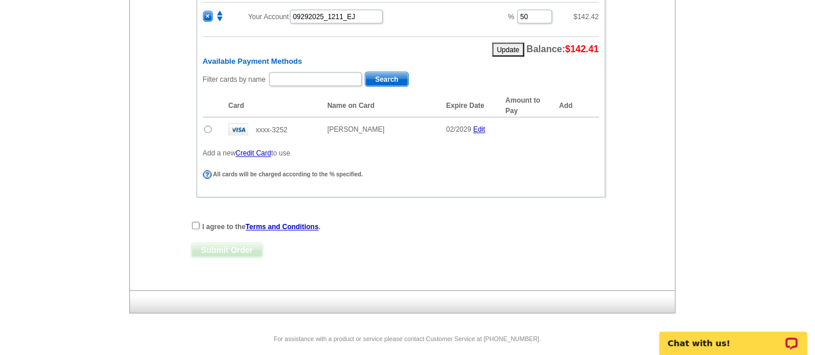
click at [208, 126] on input "radio" at bounding box center [208, 130] width 8 height 8
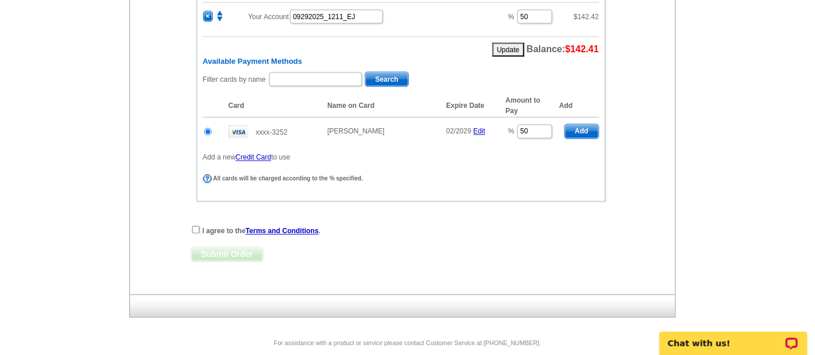
click at [583, 132] on span "Add" at bounding box center [581, 132] width 33 height 14
radio input "false"
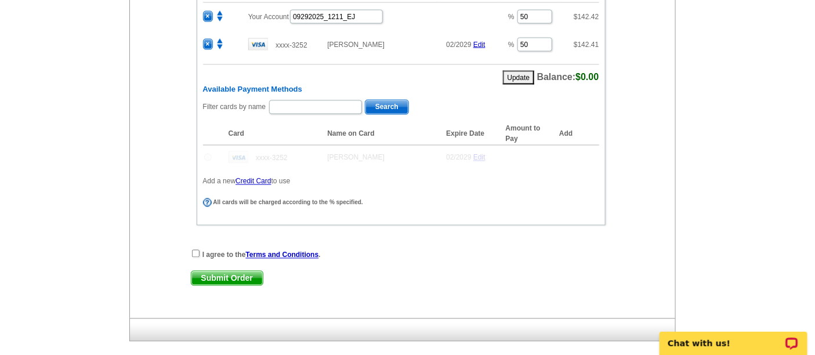
click at [191, 250] on div "I agree to the Terms and Conditions ." at bounding box center [401, 255] width 421 height 12
click at [194, 250] on input "checkbox" at bounding box center [196, 254] width 8 height 8
checkbox input "true"
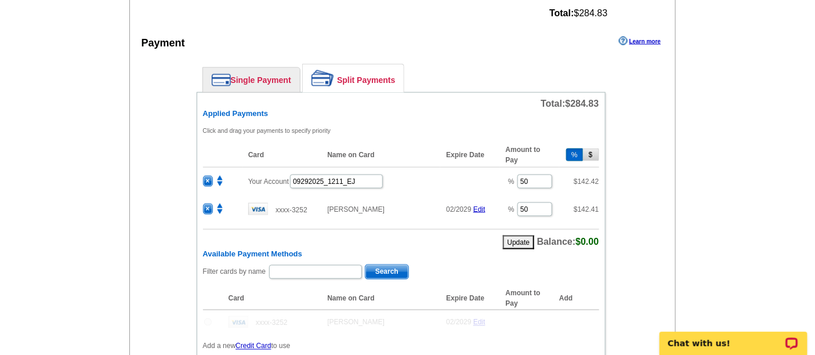
scroll to position [682, 0]
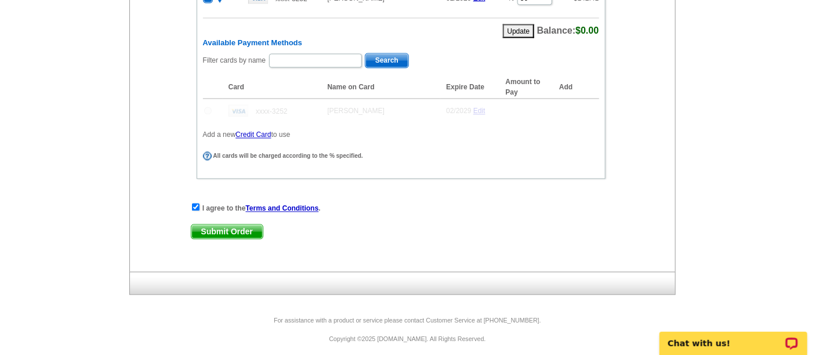
click at [218, 227] on span "Submit Order" at bounding box center [227, 232] width 71 height 14
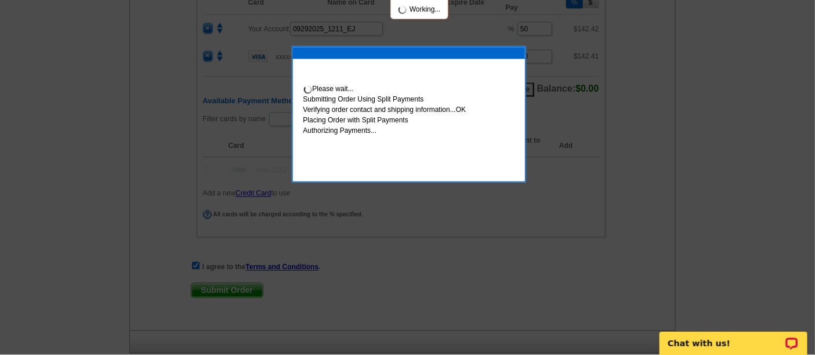
scroll to position [740, 0]
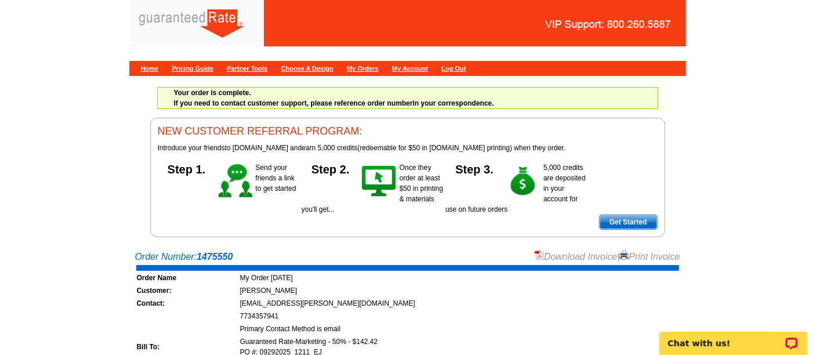
click at [568, 252] on link "Download Invoice" at bounding box center [576, 257] width 82 height 10
